Goal: Check status

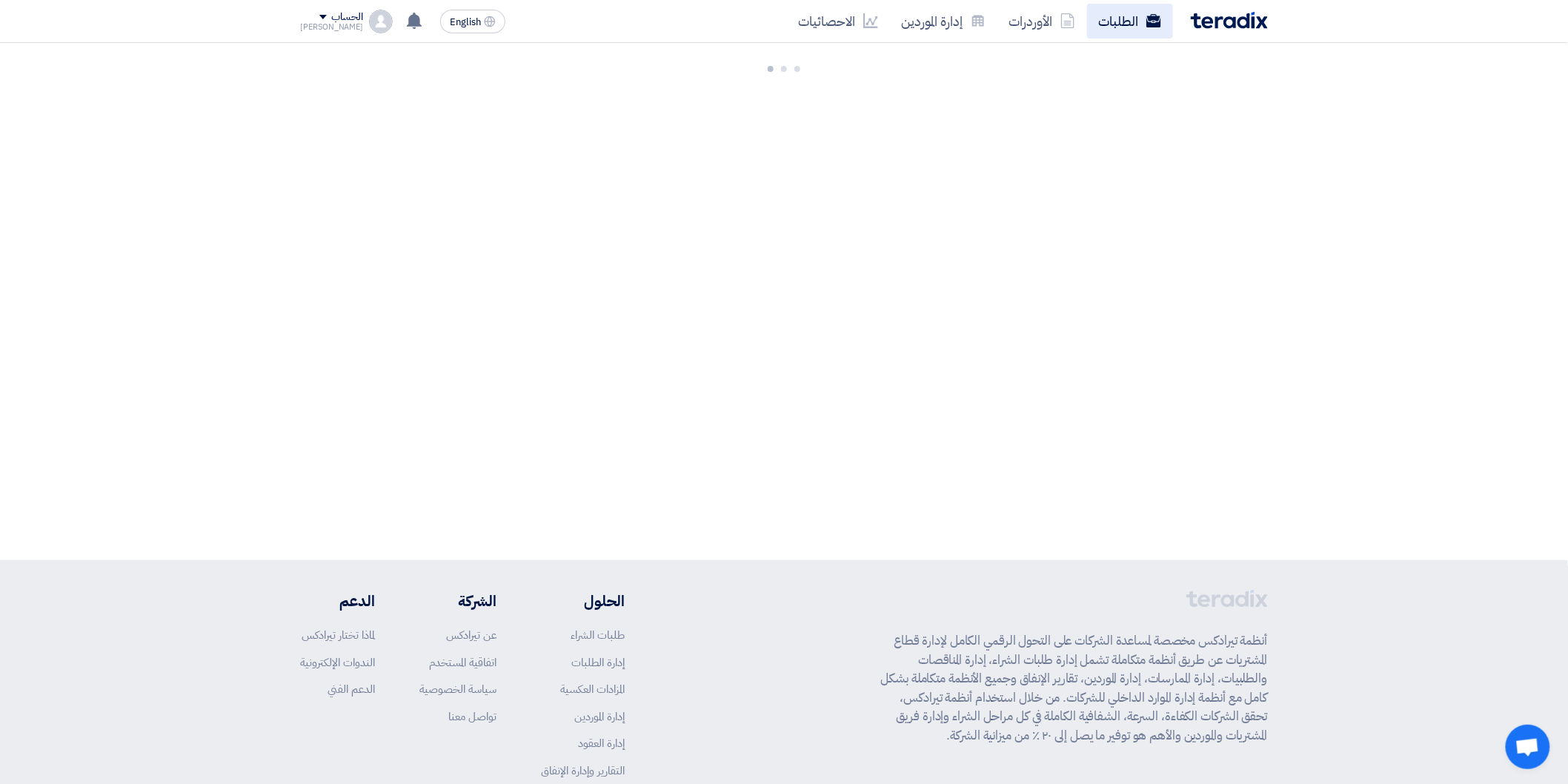
click at [1147, 17] on icon at bounding box center [1154, 20] width 15 height 15
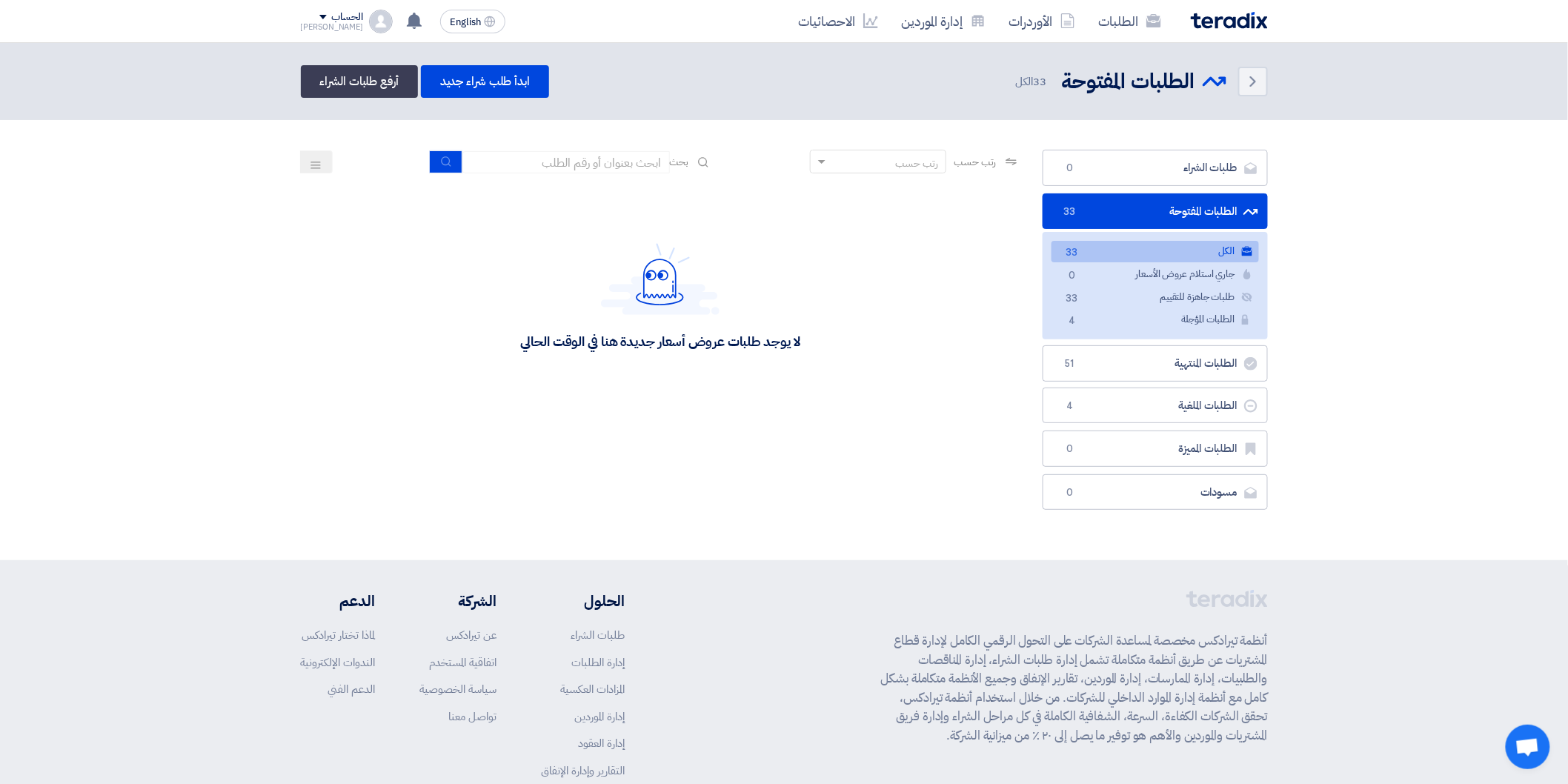
click at [1208, 251] on link "الكل الكل 33" at bounding box center [1155, 252] width 207 height 22
click at [1110, 250] on link "الكل الكل 33" at bounding box center [1155, 252] width 207 height 22
click at [1182, 245] on link "الكل الكل 33" at bounding box center [1155, 252] width 207 height 22
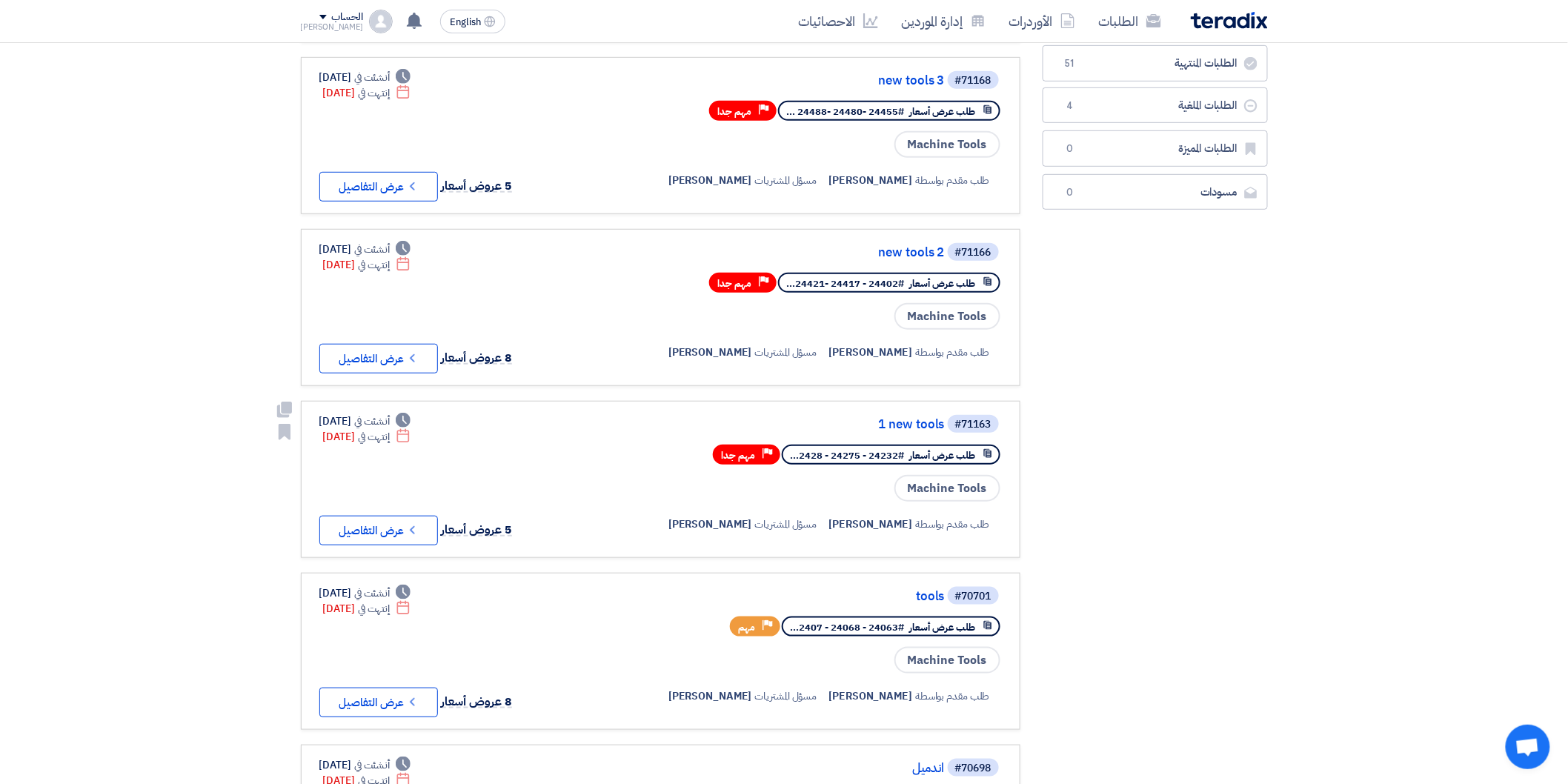
scroll to position [329, 0]
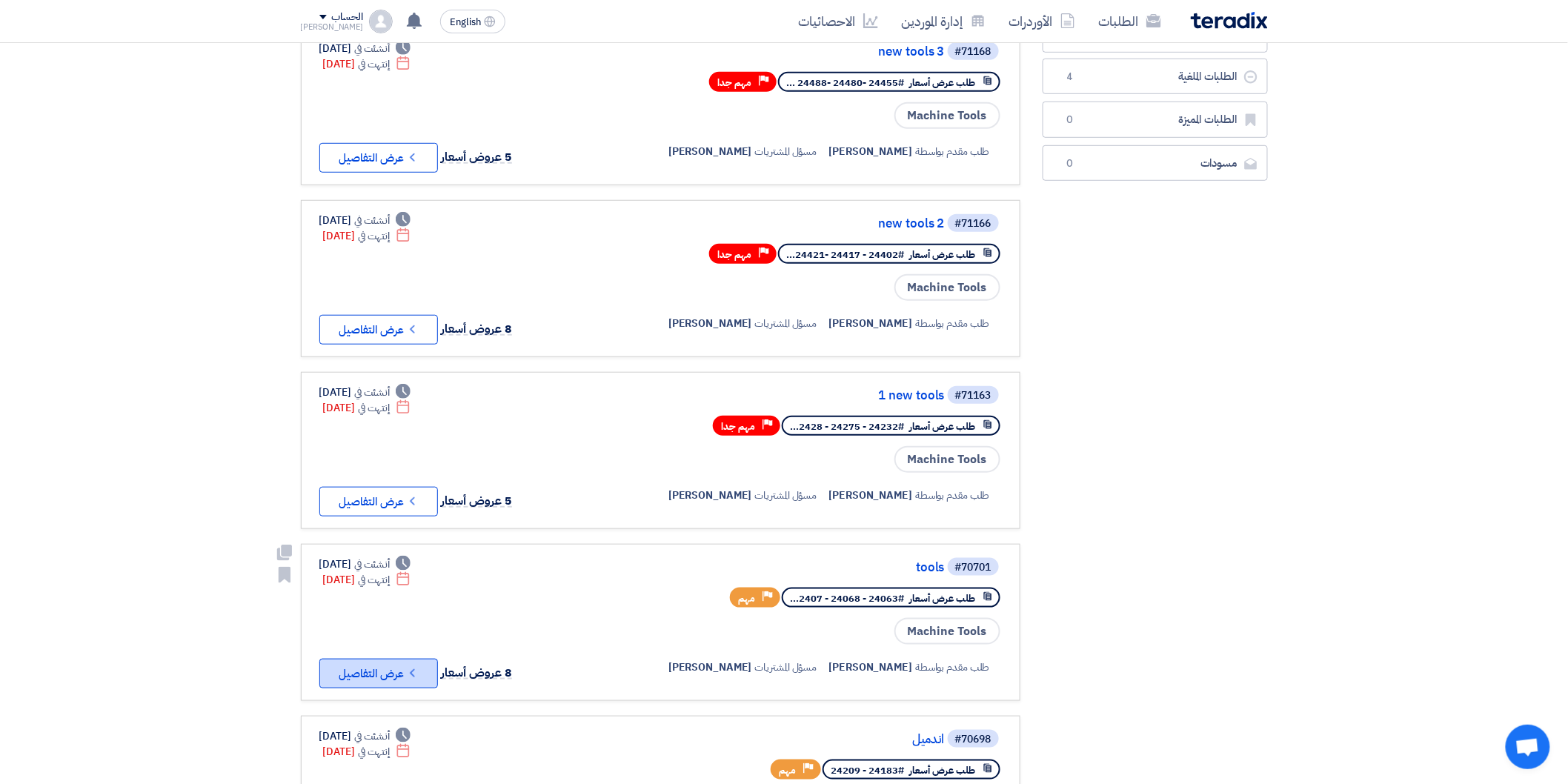
click at [419, 661] on button "Check details عرض التفاصيل" at bounding box center [378, 674] width 119 height 30
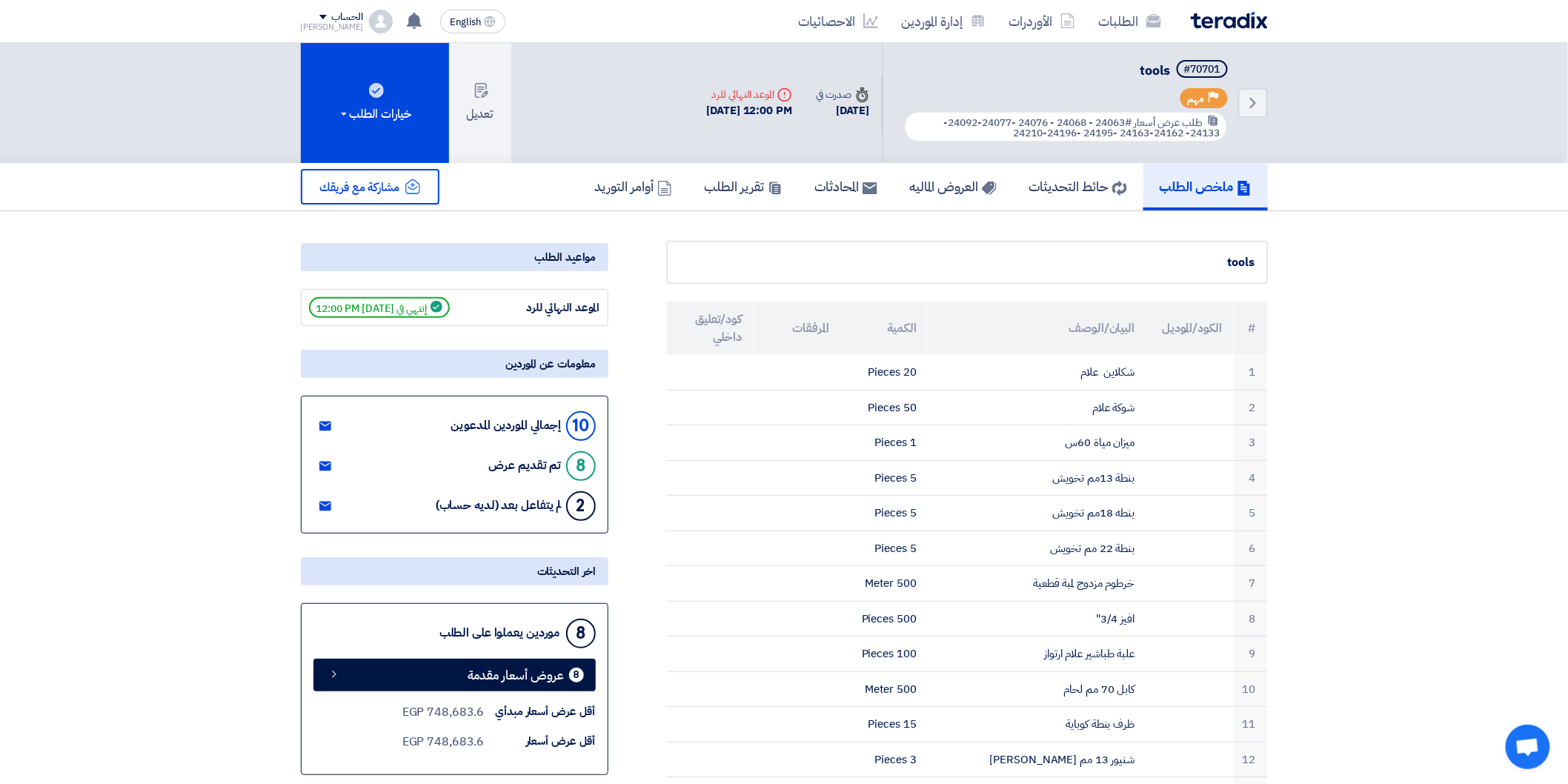
scroll to position [0, 0]
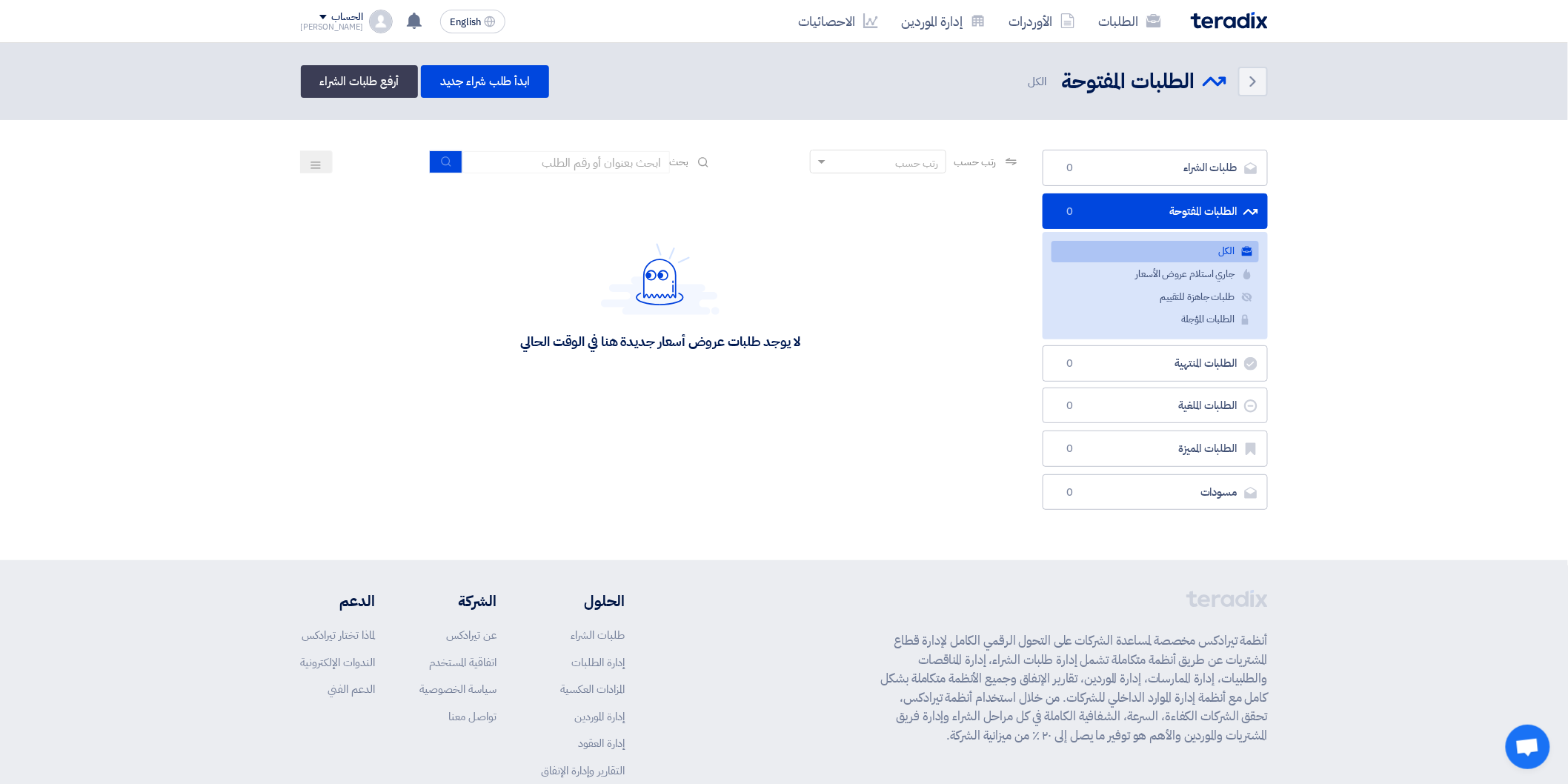
click at [1216, 250] on link "الكل الكل" at bounding box center [1155, 252] width 207 height 22
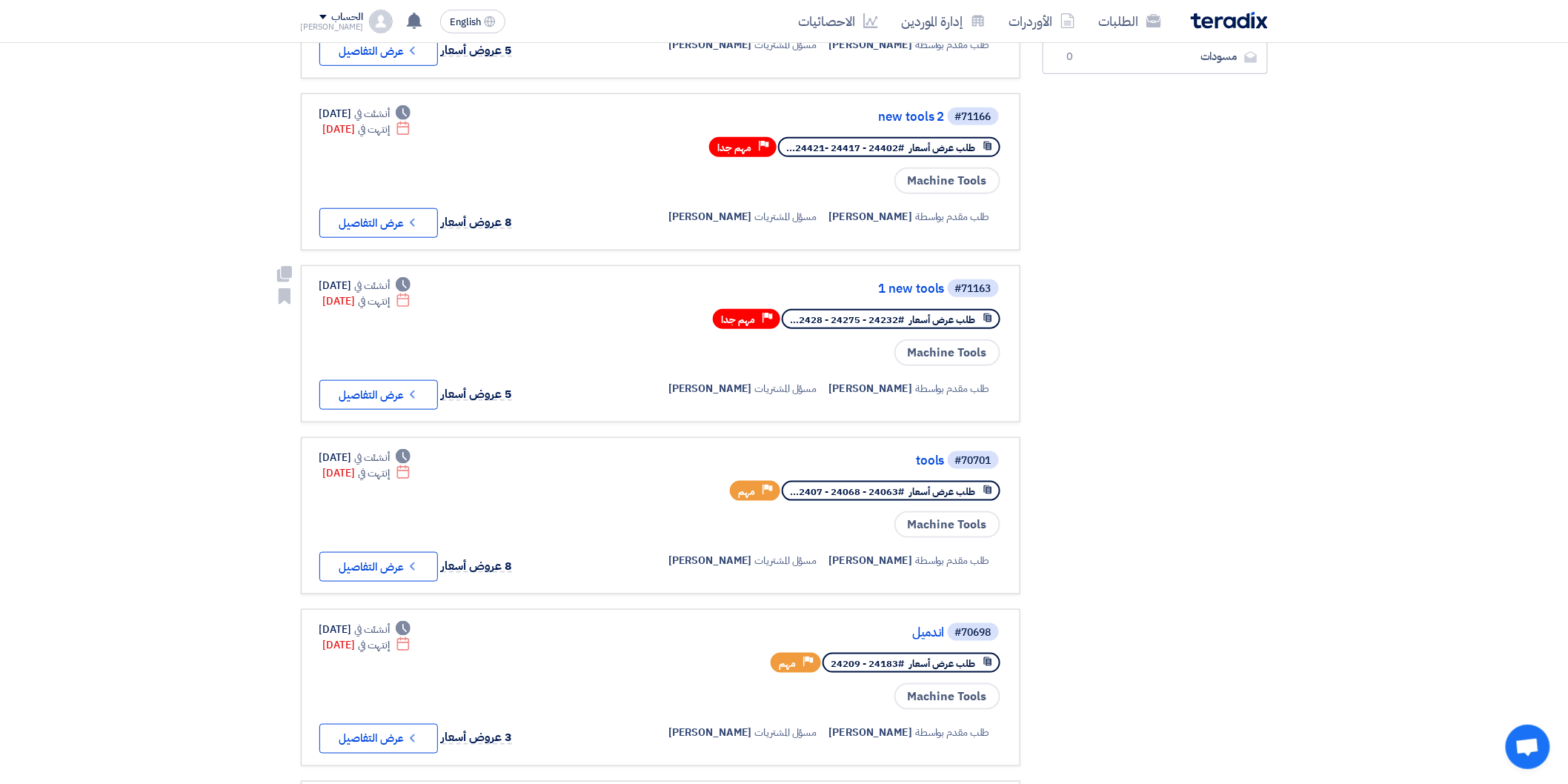
scroll to position [412, 0]
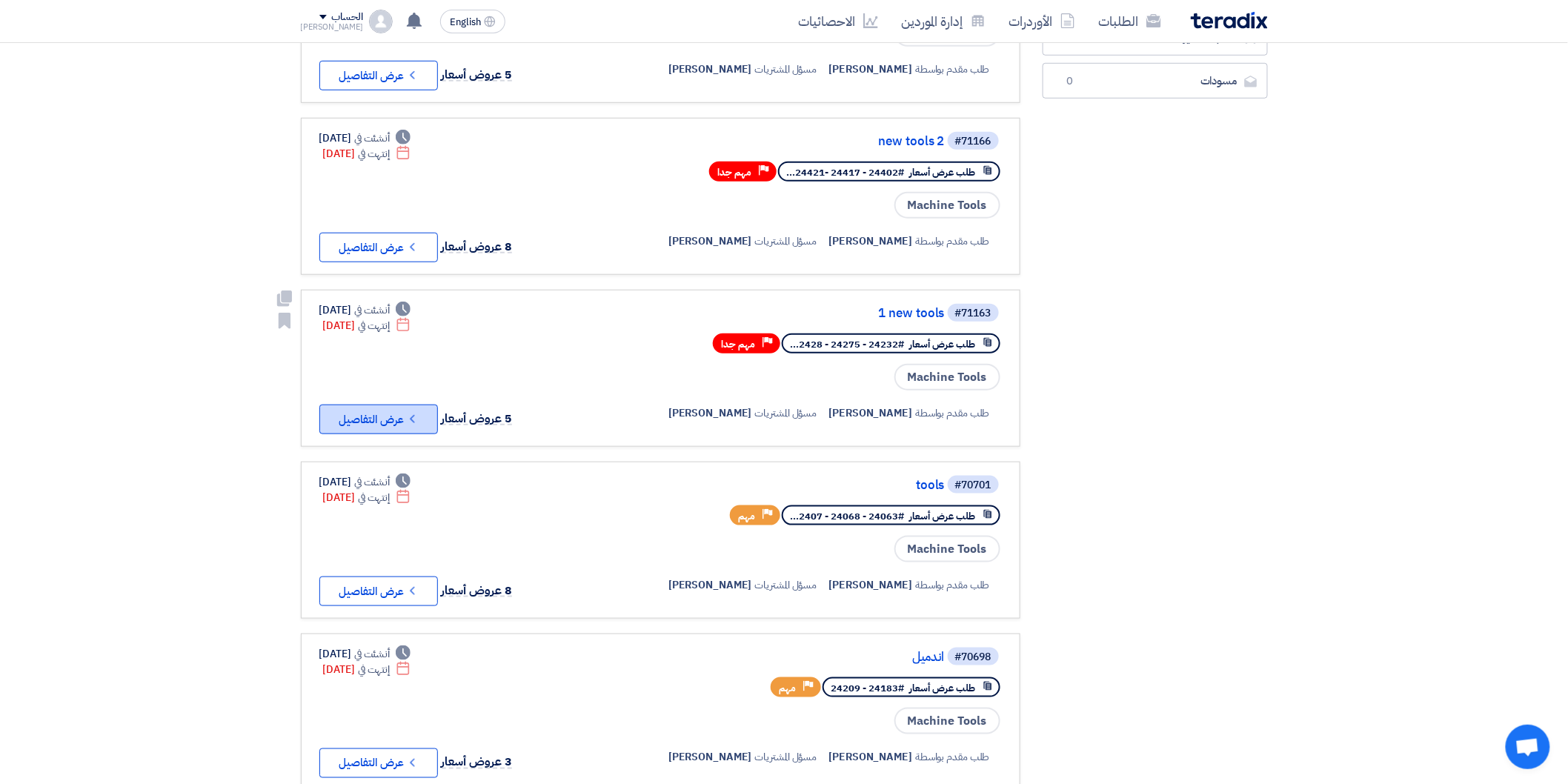
click at [410, 411] on button "Check details عرض التفاصيل" at bounding box center [378, 420] width 119 height 30
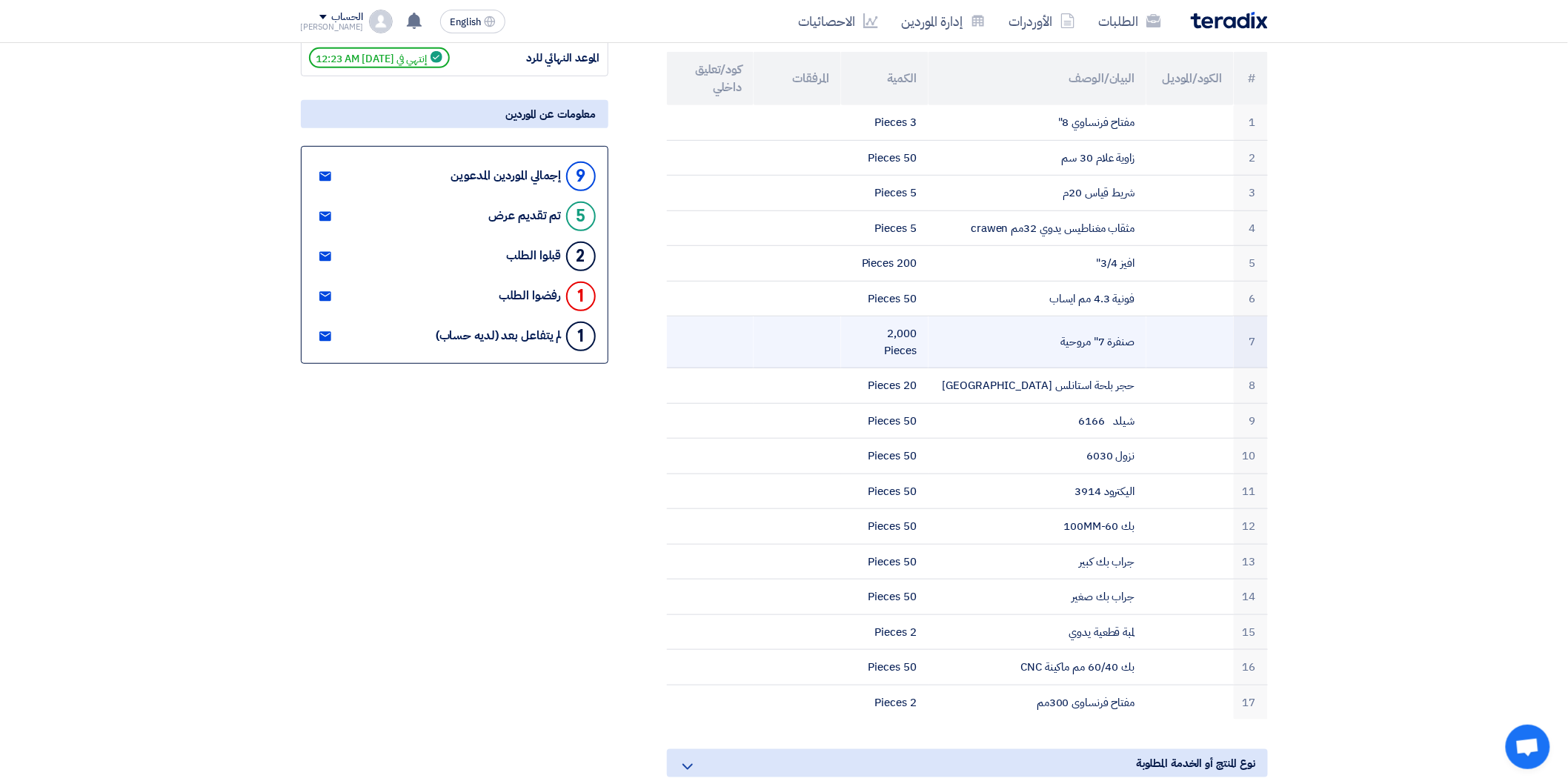
scroll to position [164, 0]
